Goal: Information Seeking & Learning: Learn about a topic

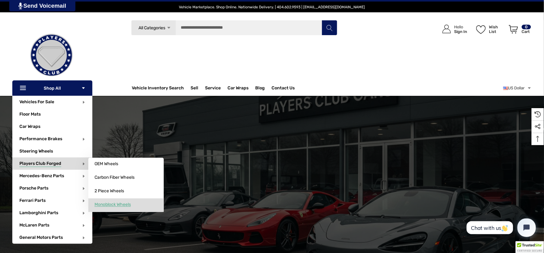
click at [112, 206] on span "Monoblock Wheels" at bounding box center [113, 205] width 36 height 6
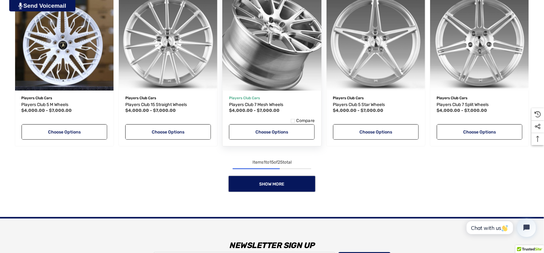
scroll to position [582, 0]
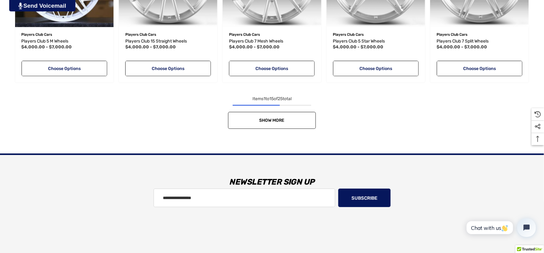
click at [242, 118] on link "Show More" at bounding box center [272, 120] width 88 height 17
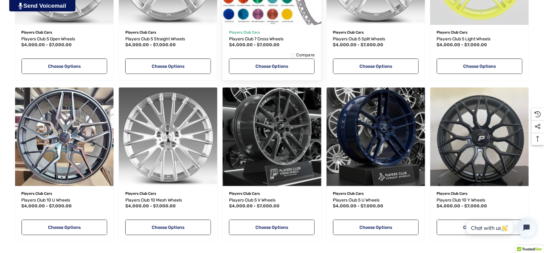
scroll to position [753, 0]
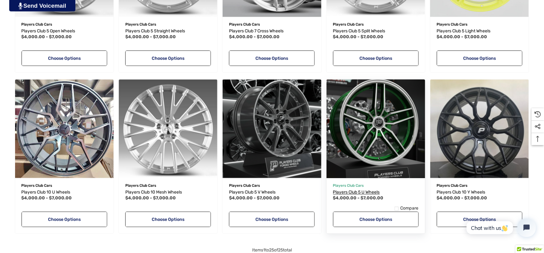
click at [360, 192] on span "Players Club 5 U Wheels" at bounding box center [356, 191] width 47 height 5
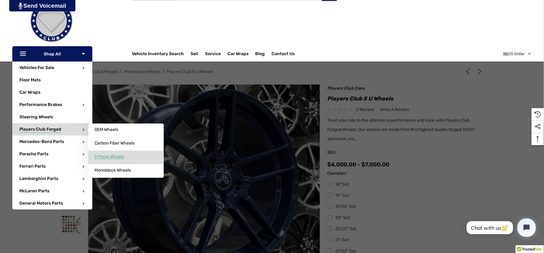
click at [107, 152] on link "2 Piece Wheels" at bounding box center [125, 157] width 75 height 12
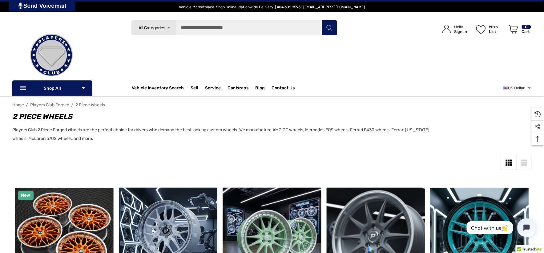
click at [66, 105] on span "Players Club Forged" at bounding box center [49, 104] width 39 height 5
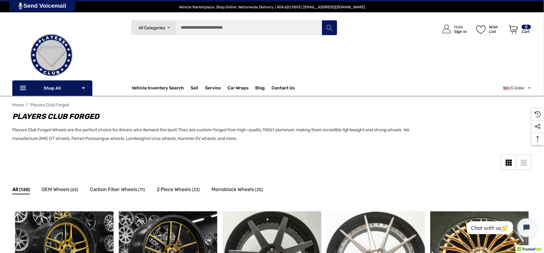
click at [246, 163] on div "Sidebar Close Close Categories Vehicles For Sale Electric Mercedes-Benz AMG GT" at bounding box center [272, 169] width 520 height 29
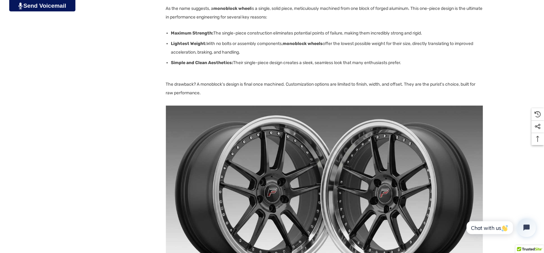
scroll to position [856, 0]
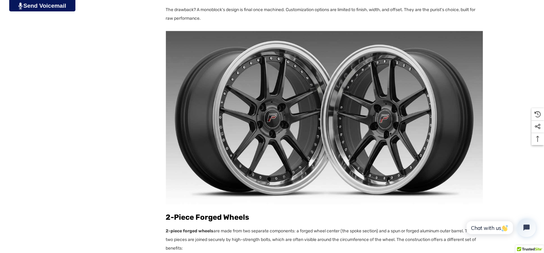
scroll to position [924, 0]
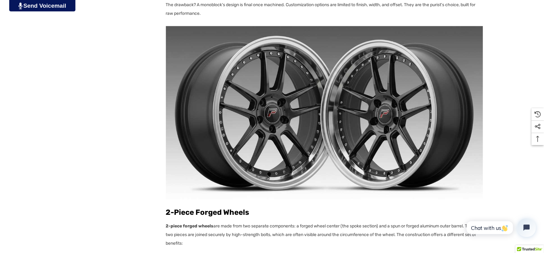
click at [321, 102] on img at bounding box center [324, 112] width 317 height 173
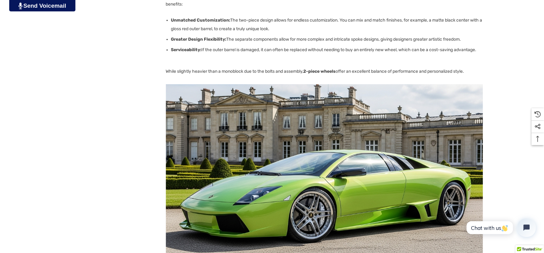
click at [331, 152] on img at bounding box center [324, 170] width 317 height 173
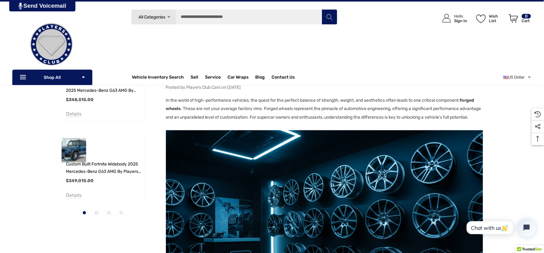
scroll to position [205, 0]
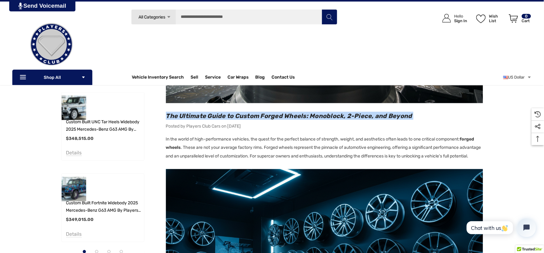
click at [419, 115] on h2 "The Ultimate Guide to Custom Forged Wheels: Monoblock, 2-Piece, and Beyond" at bounding box center [324, 116] width 317 height 8
copy header "The Ultimate Guide to Custom Forged Wheels: Monoblock, 2-Piece, and Beyond"
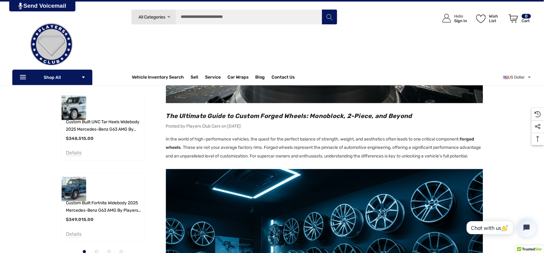
click at [265, 149] on p "In the world of high-performance vehicles, the quest for the perfect balance of…" at bounding box center [324, 148] width 317 height 26
click at [265, 148] on p "In the world of high-performance vehicles, the quest for the perfect balance of…" at bounding box center [324, 148] width 317 height 26
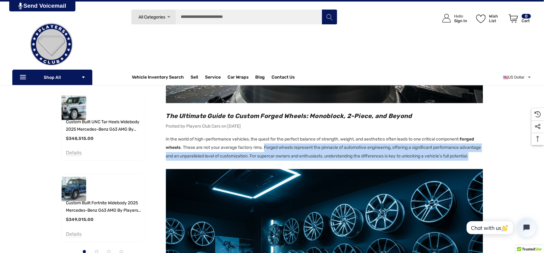
click at [263, 161] on p "In the world of high-performance vehicles, the quest for the perfect balance of…" at bounding box center [324, 148] width 317 height 26
copy p "Forged wheels represent the pinnacle of automotive engineering, offering a sign…"
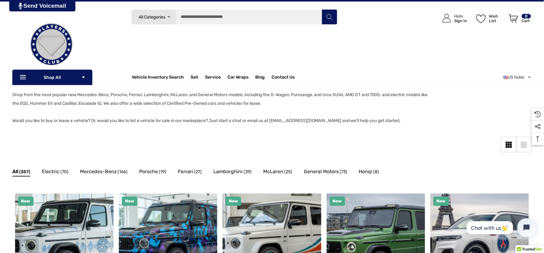
scroll to position [34, 0]
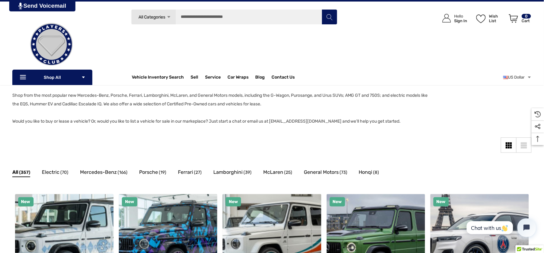
click at [86, 167] on div "Mercedes-Benz (166)" at bounding box center [109, 173] width 59 height 13
click at [91, 174] on span "Mercedes-Benz" at bounding box center [98, 172] width 37 height 8
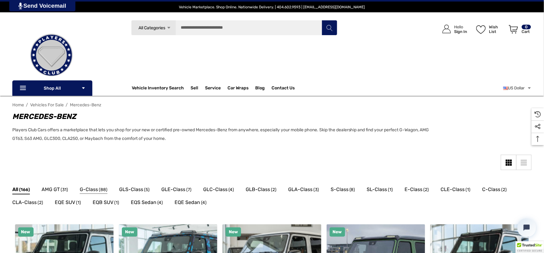
click at [106, 189] on span "(88)" at bounding box center [103, 190] width 9 height 8
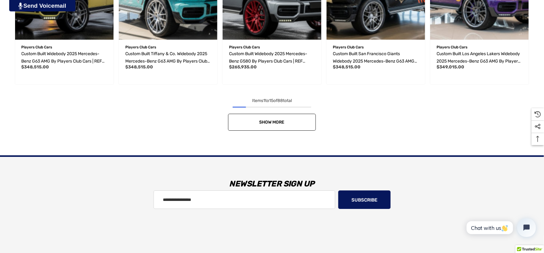
click at [254, 120] on link "Show More" at bounding box center [272, 122] width 88 height 17
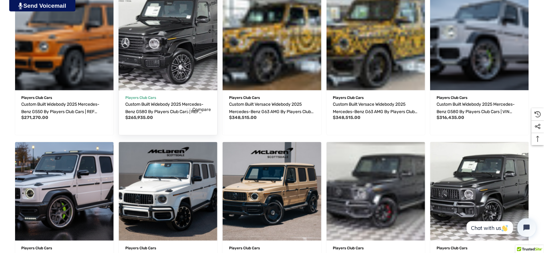
scroll to position [650, 0]
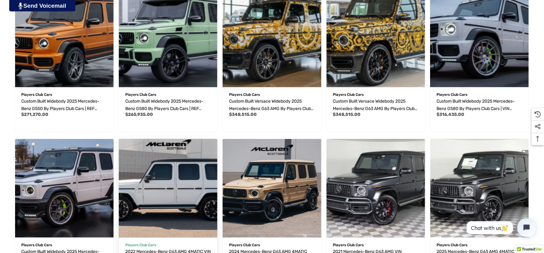
click at [186, 153] on img "2022 Mercedes-Benz G63 AMG 4MATIC VIN W1NYC7HJ4NX448751,$177,991.00\a" at bounding box center [168, 188] width 108 height 108
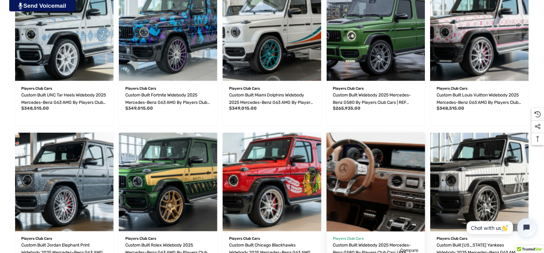
click at [378, 149] on img "Custom Built Widebody 2025 Mercedes-Benz G580 by Players Club Cars | REF G58008…" at bounding box center [376, 182] width 108 height 108
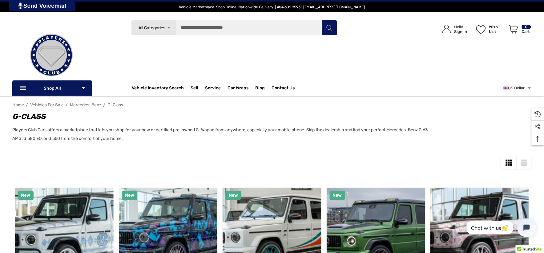
click at [56, 105] on span "Vehicles For Sale" at bounding box center [47, 104] width 34 height 5
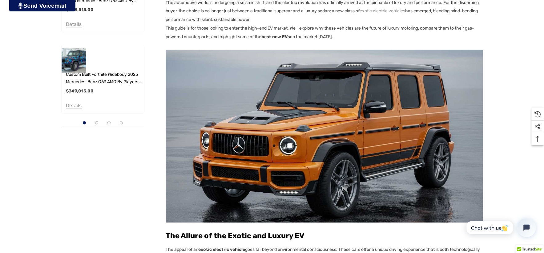
scroll to position [342, 0]
click at [225, 66] on img at bounding box center [324, 136] width 317 height 173
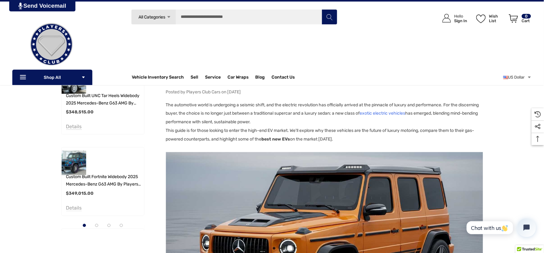
click at [399, 113] on link "exotic electric vehicles" at bounding box center [383, 113] width 46 height 9
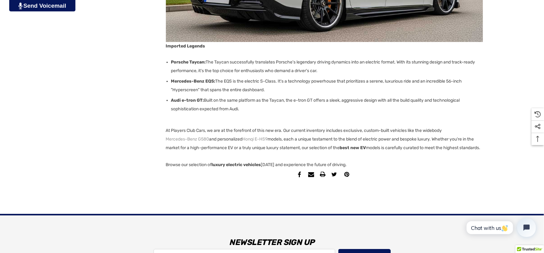
scroll to position [1231, 0]
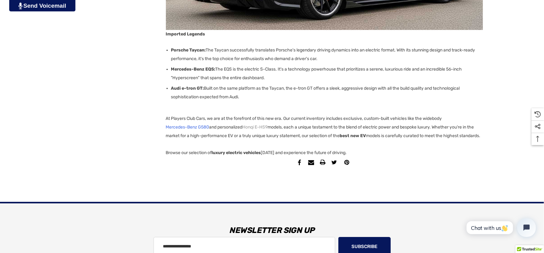
click at [197, 128] on link "Mercedes-Benz G580" at bounding box center [187, 127] width 43 height 9
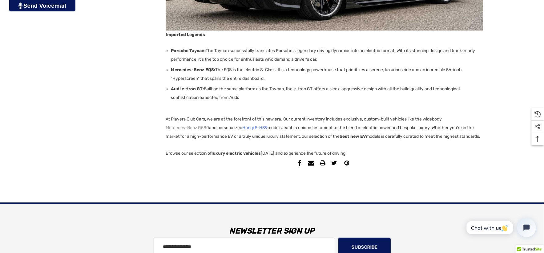
click at [254, 126] on link "Honqi E-HS9" at bounding box center [255, 128] width 25 height 9
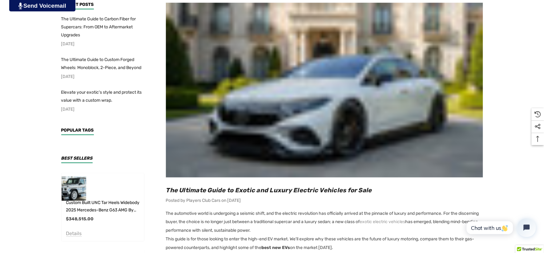
scroll to position [137, 0]
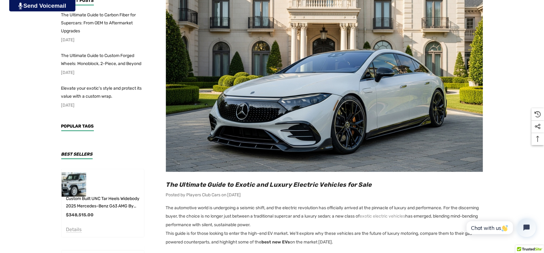
click at [378, 183] on h2 "The Ultimate Guide to Exotic and Luxury Electric Vehicles for Sale" at bounding box center [324, 185] width 317 height 8
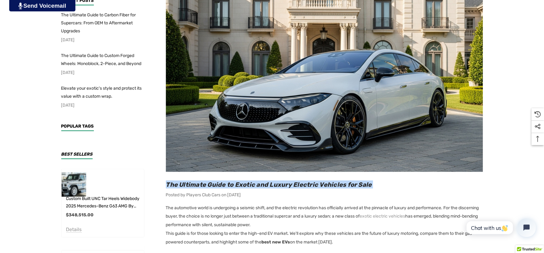
copy header "The Ultimate Guide to Exotic and Luxury Electric Vehicles for Sale"
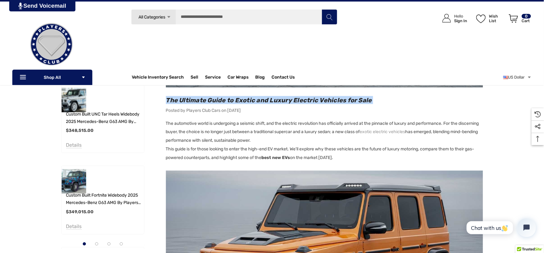
scroll to position [205, 0]
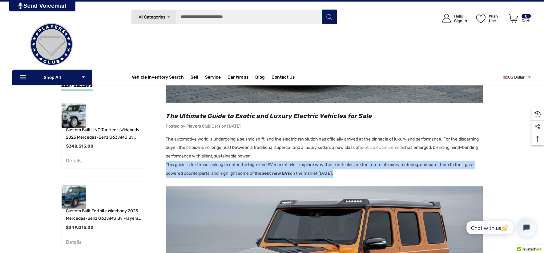
click at [337, 174] on p "This guide is for those looking to enter the high-end EV market. We'll explore …" at bounding box center [324, 169] width 317 height 17
copy p "This guide is for those looking to enter the high-end EV market. We'll explore …"
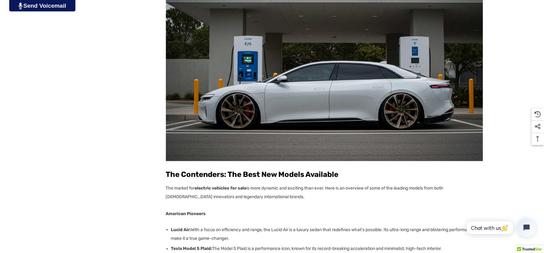
scroll to position [890, 0]
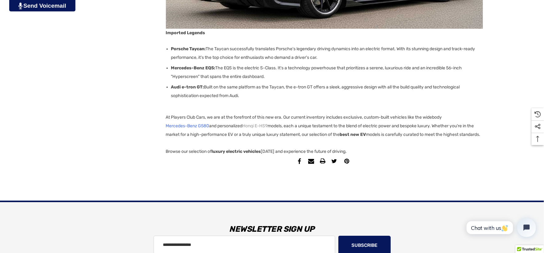
click at [201, 124] on link "Mercedes-Benz G580" at bounding box center [187, 126] width 43 height 9
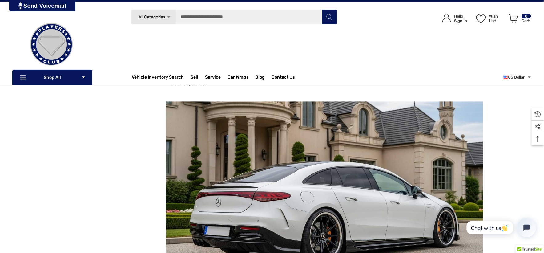
scroll to position [925, 0]
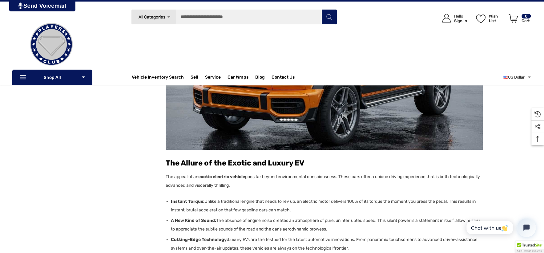
scroll to position [342, 0]
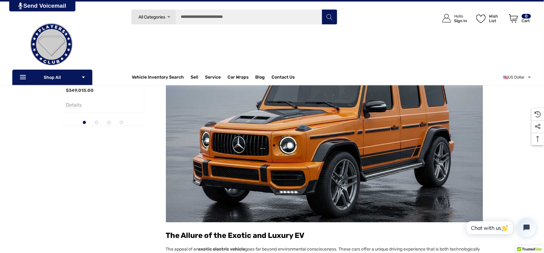
click at [264, 160] on img at bounding box center [324, 135] width 317 height 173
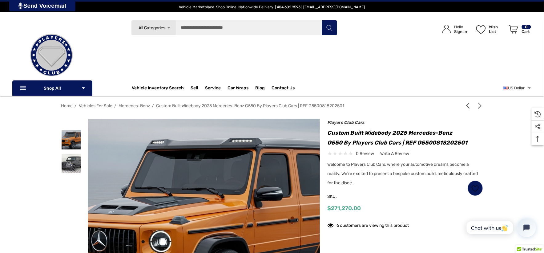
click at [202, 169] on img at bounding box center [206, 229] width 394 height 215
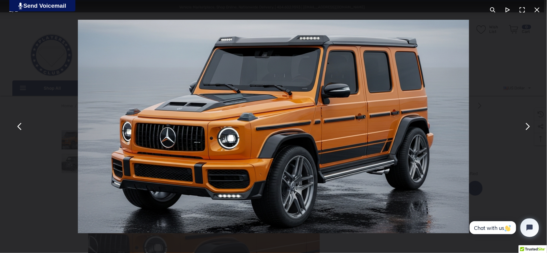
click at [29, 185] on div "You can close this modal content with the ESC key" at bounding box center [273, 126] width 547 height 253
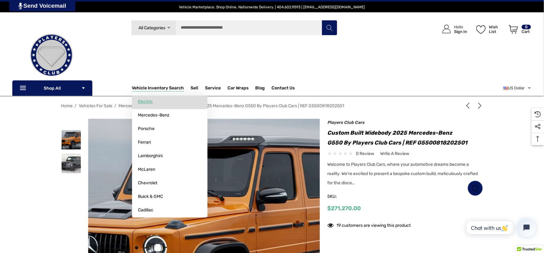
click at [151, 101] on span "Electric" at bounding box center [145, 102] width 15 height 6
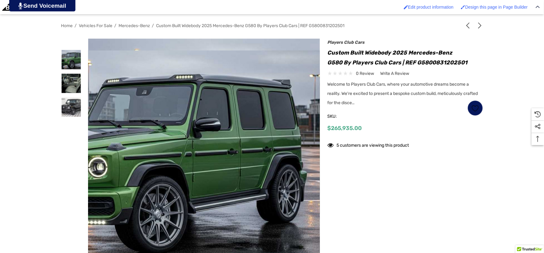
click at [279, 203] on img at bounding box center [151, 158] width 394 height 215
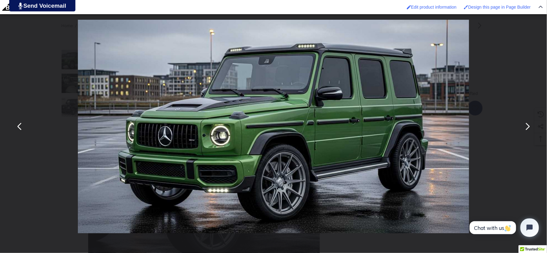
click at [26, 94] on div "You can close this modal content with the ESC key" at bounding box center [273, 126] width 547 height 253
click at [78, 94] on img "You can close this modal content with the ESC key" at bounding box center [274, 126] width 392 height 213
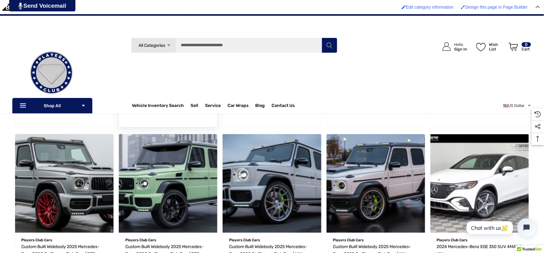
scroll to position [342, 0]
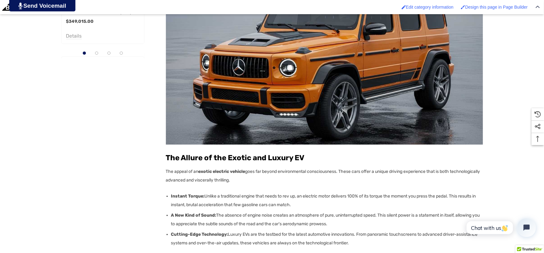
scroll to position [479, 0]
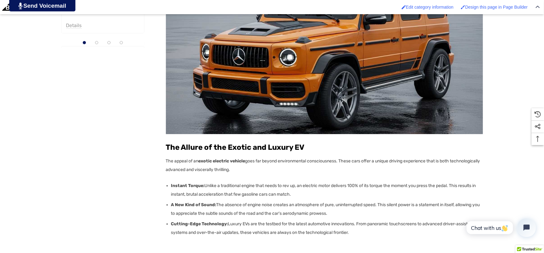
click at [291, 47] on img at bounding box center [324, 47] width 317 height 173
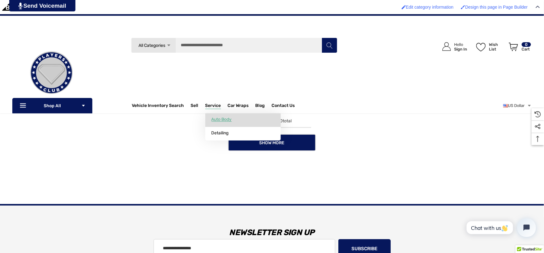
scroll to position [550, 0]
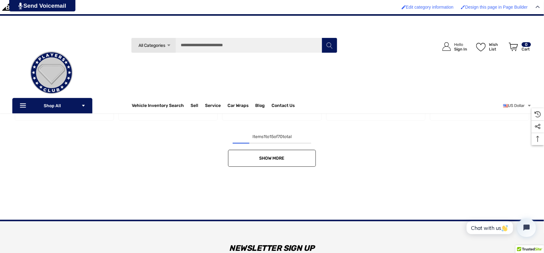
click at [281, 158] on span "Show More" at bounding box center [272, 158] width 25 height 5
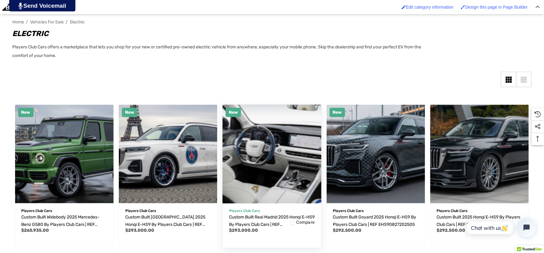
scroll to position [137, 0]
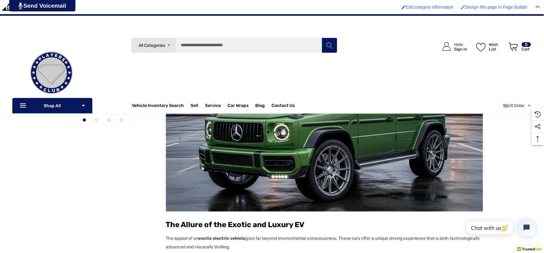
scroll to position [308, 0]
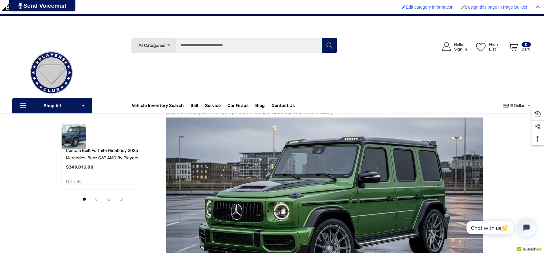
click at [295, 157] on img at bounding box center [324, 204] width 317 height 173
